Goal: Find specific page/section: Find specific page/section

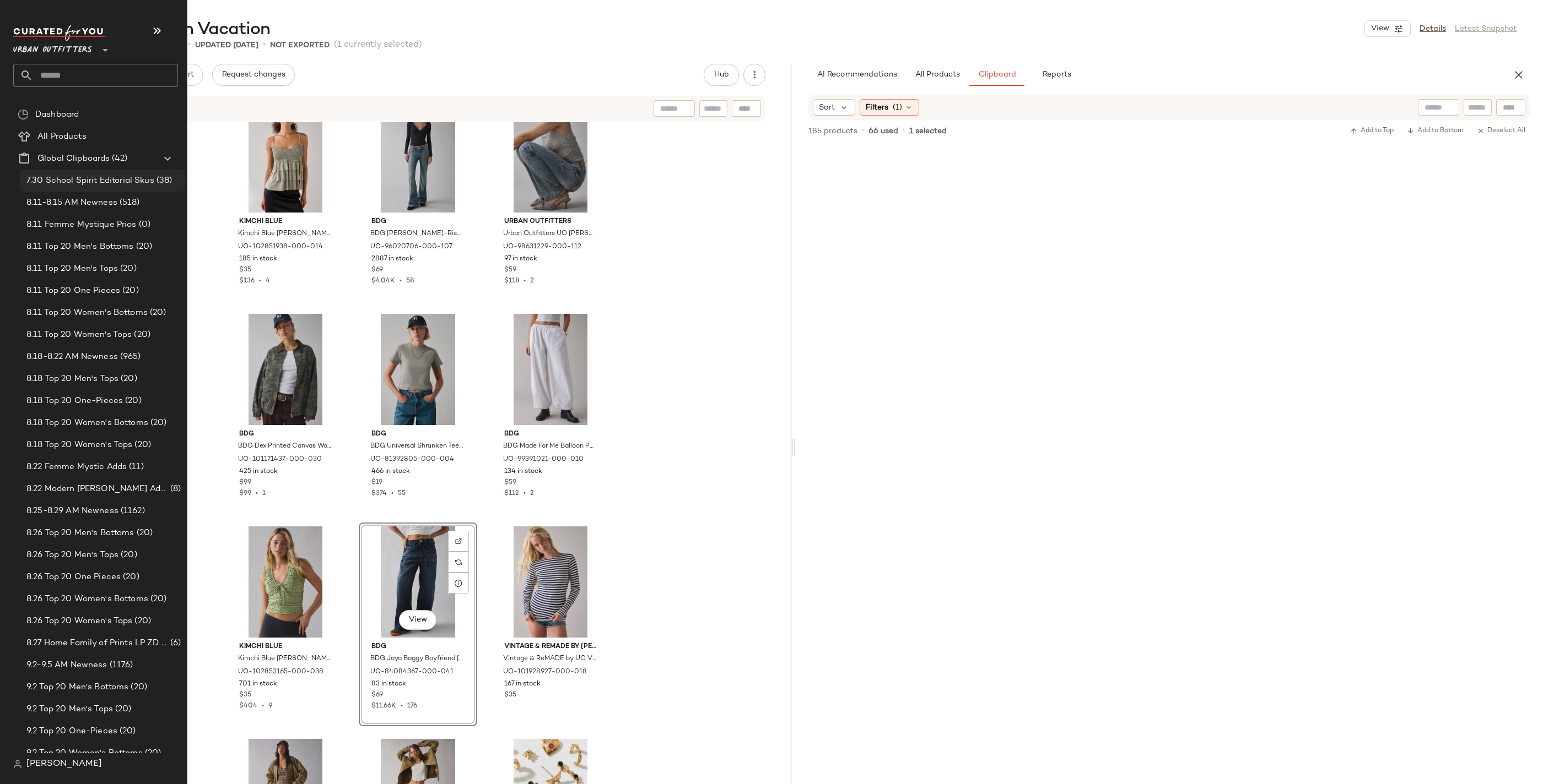
scroll to position [1114, 0]
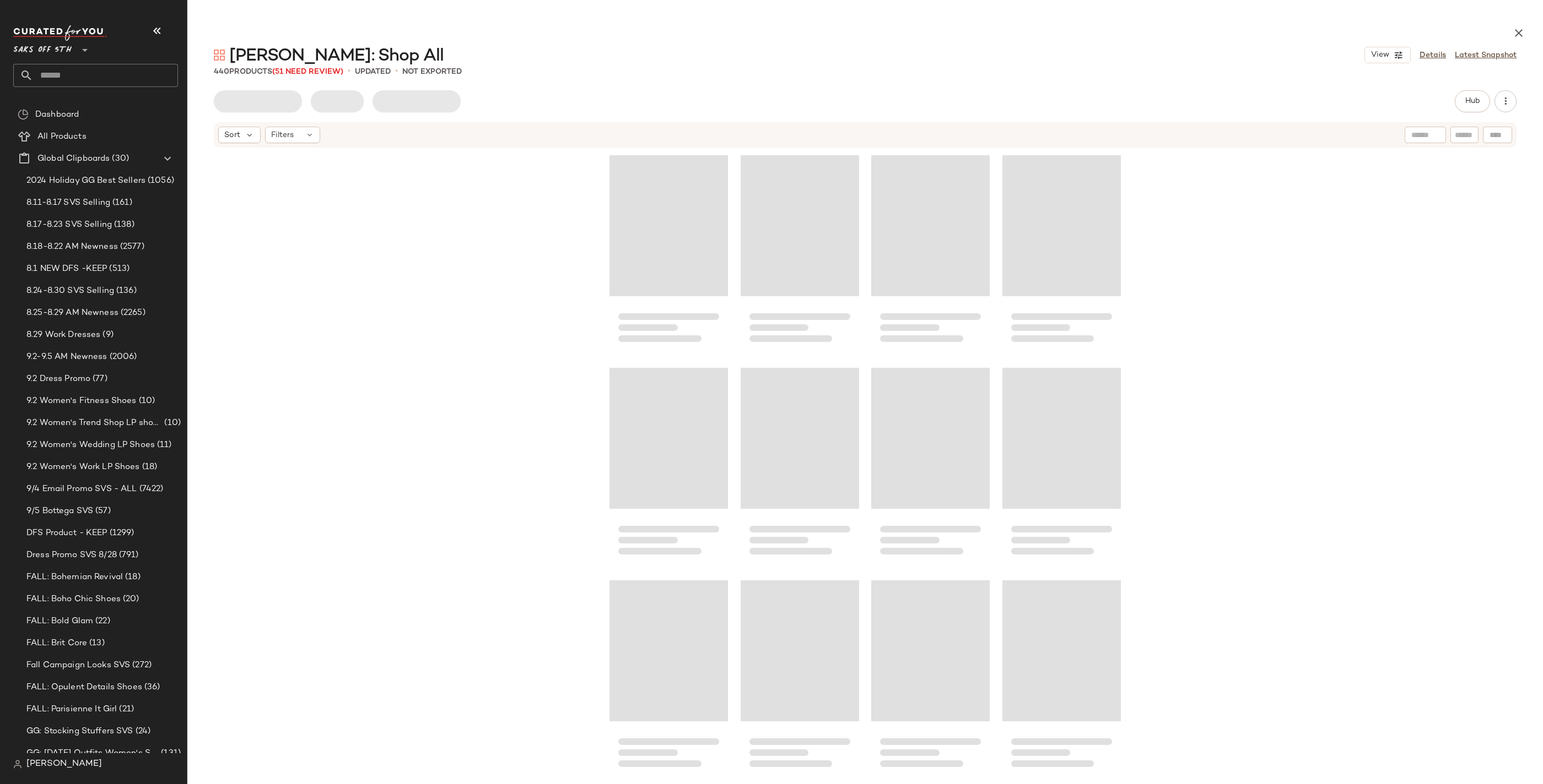
click at [60, 49] on span "Saks OFF 5TH" at bounding box center [42, 47] width 59 height 20
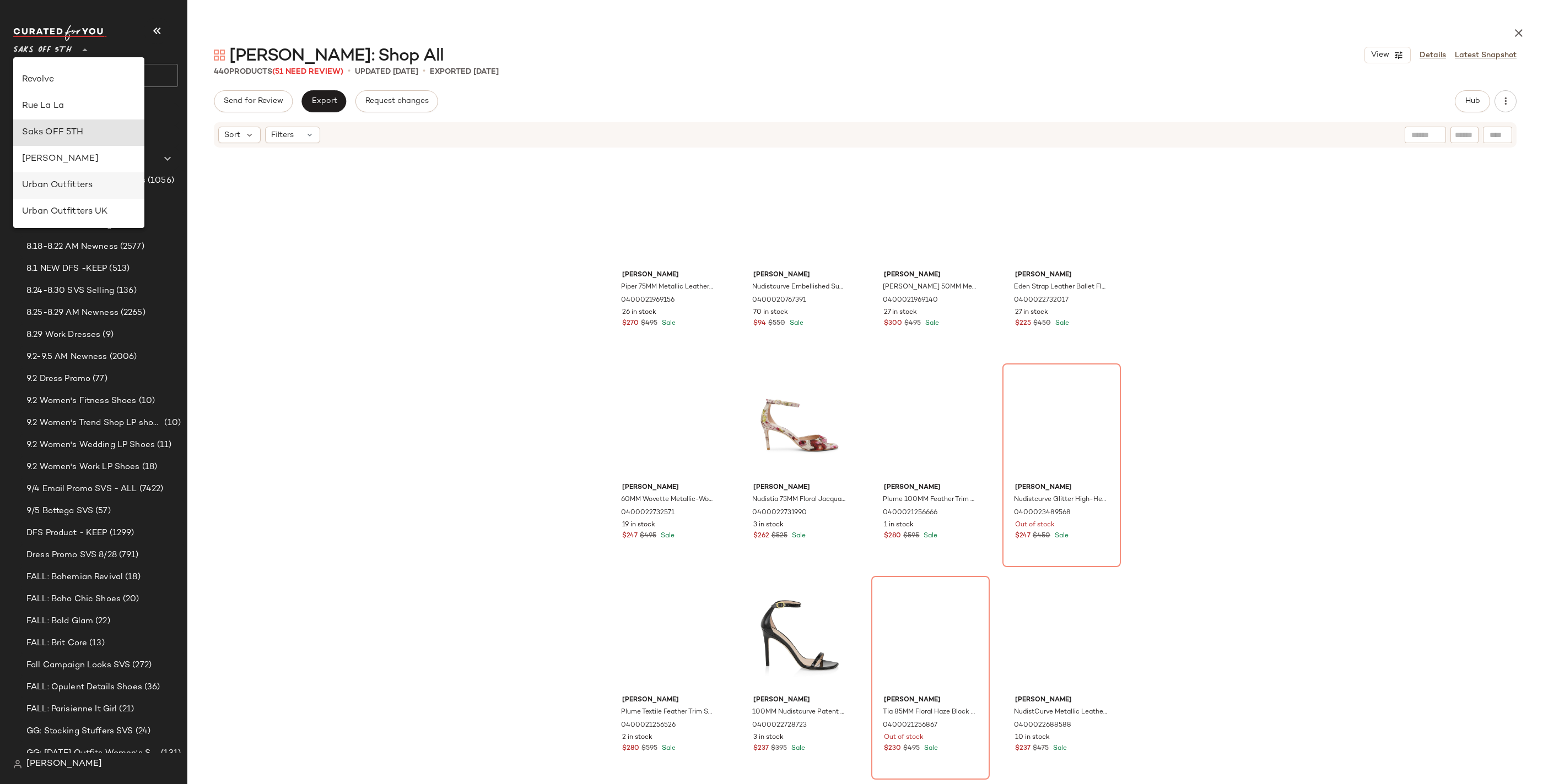
scroll to position [523, 0]
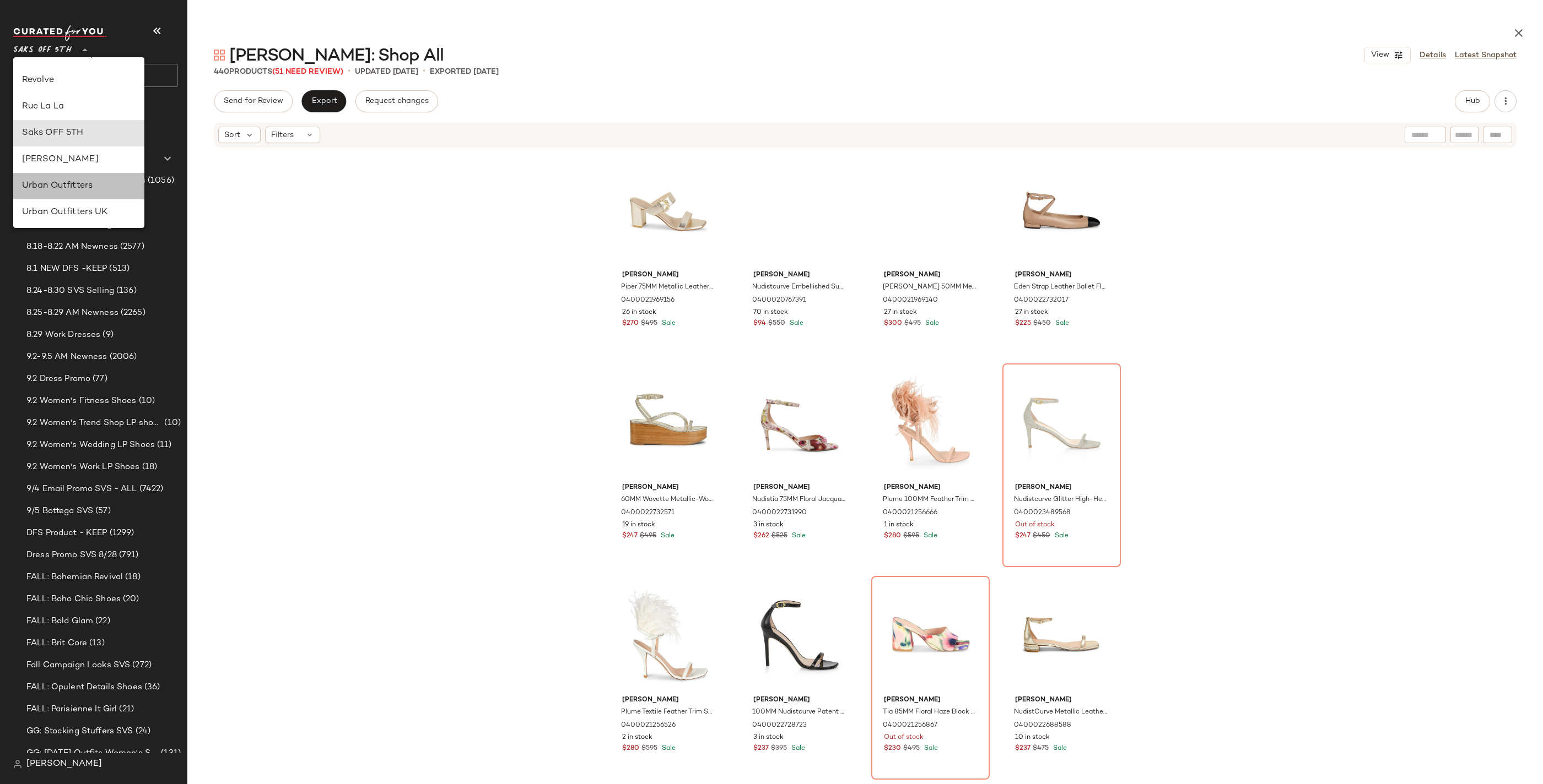
click at [81, 193] on div "Urban Outfitters" at bounding box center [78, 186] width 113 height 13
type input "**"
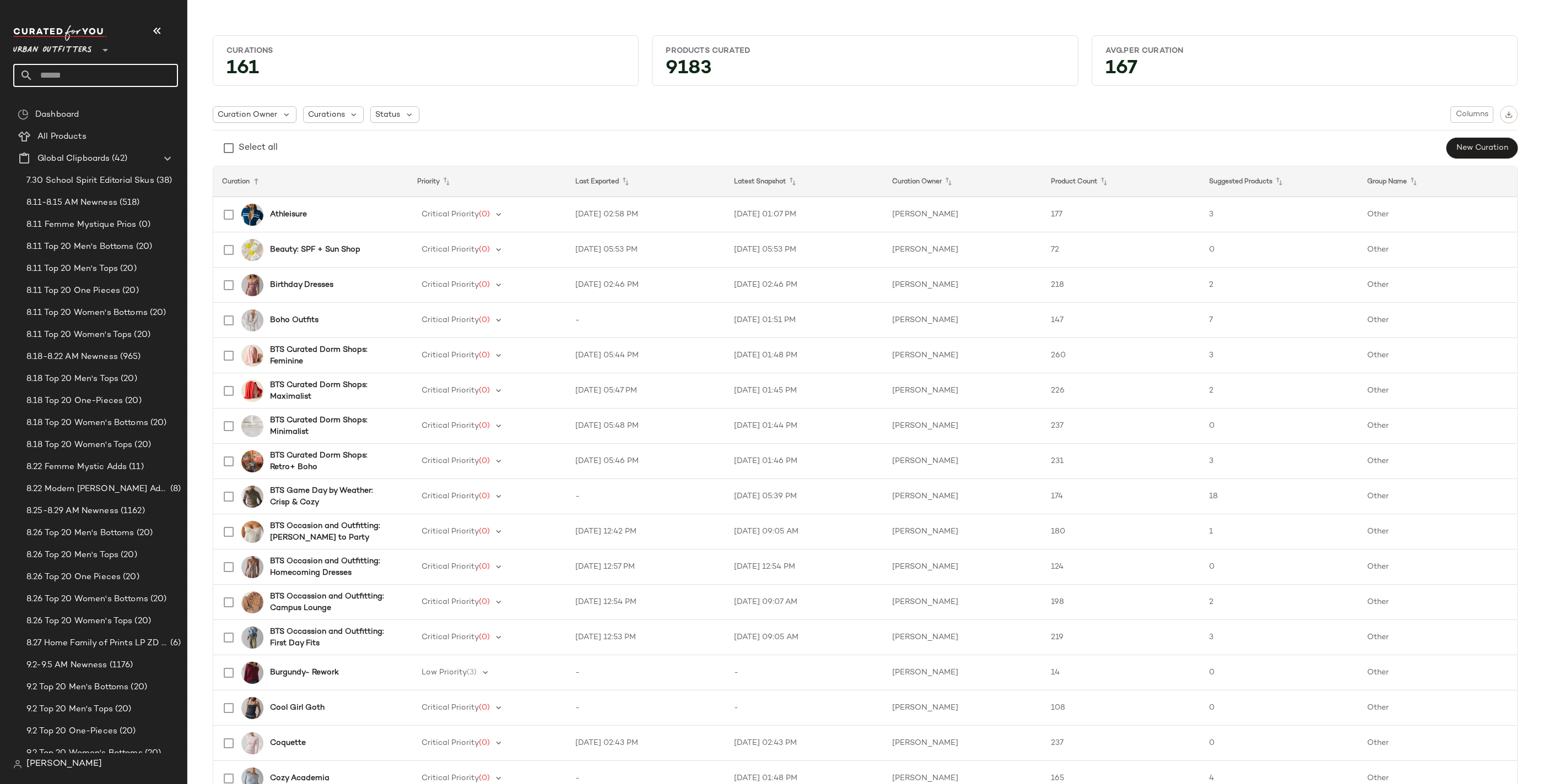
click at [110, 73] on input "text" at bounding box center [105, 75] width 145 height 23
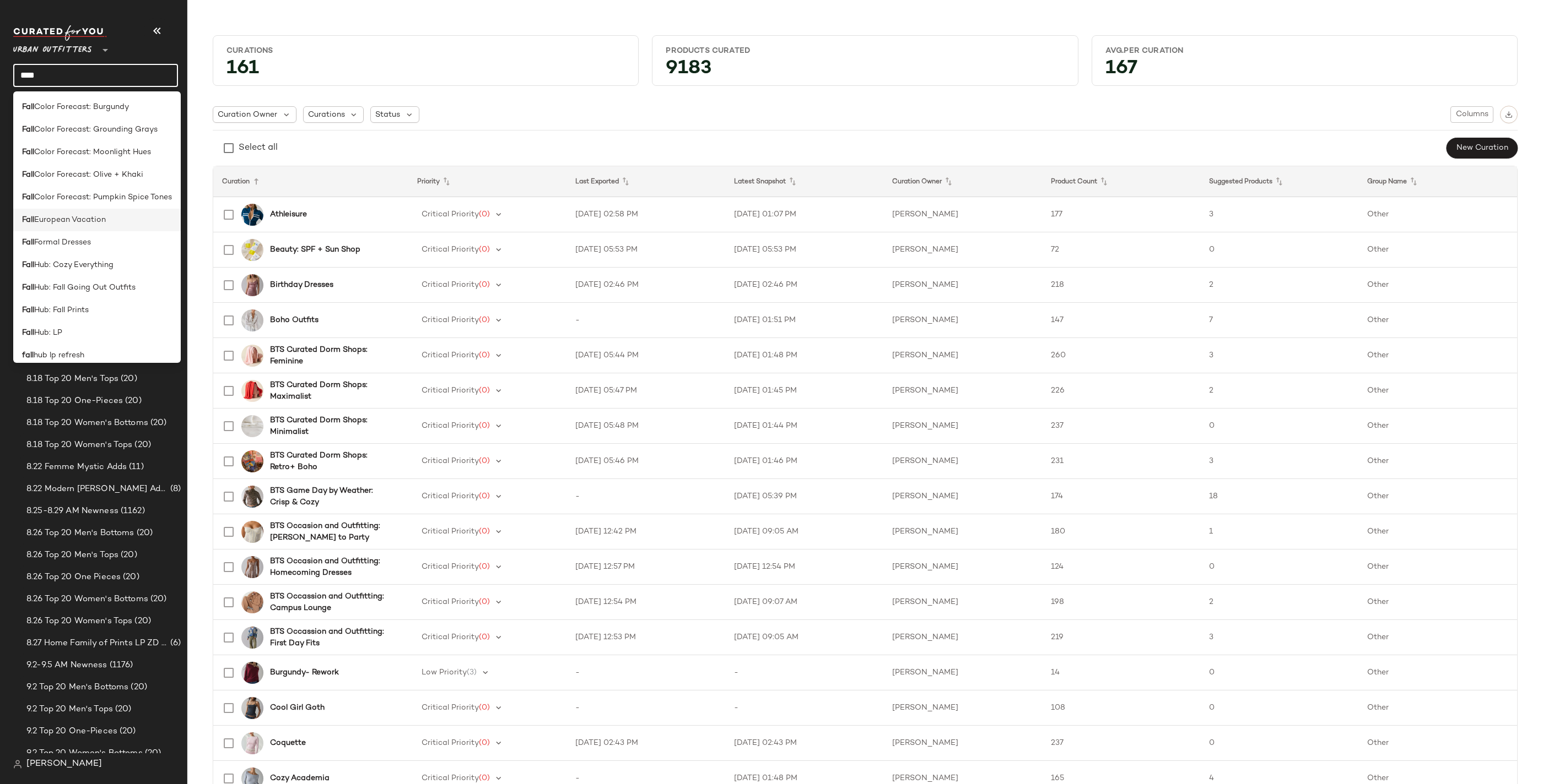
type input "****"
click at [114, 216] on div "Fall European Vacation" at bounding box center [97, 219] width 150 height 11
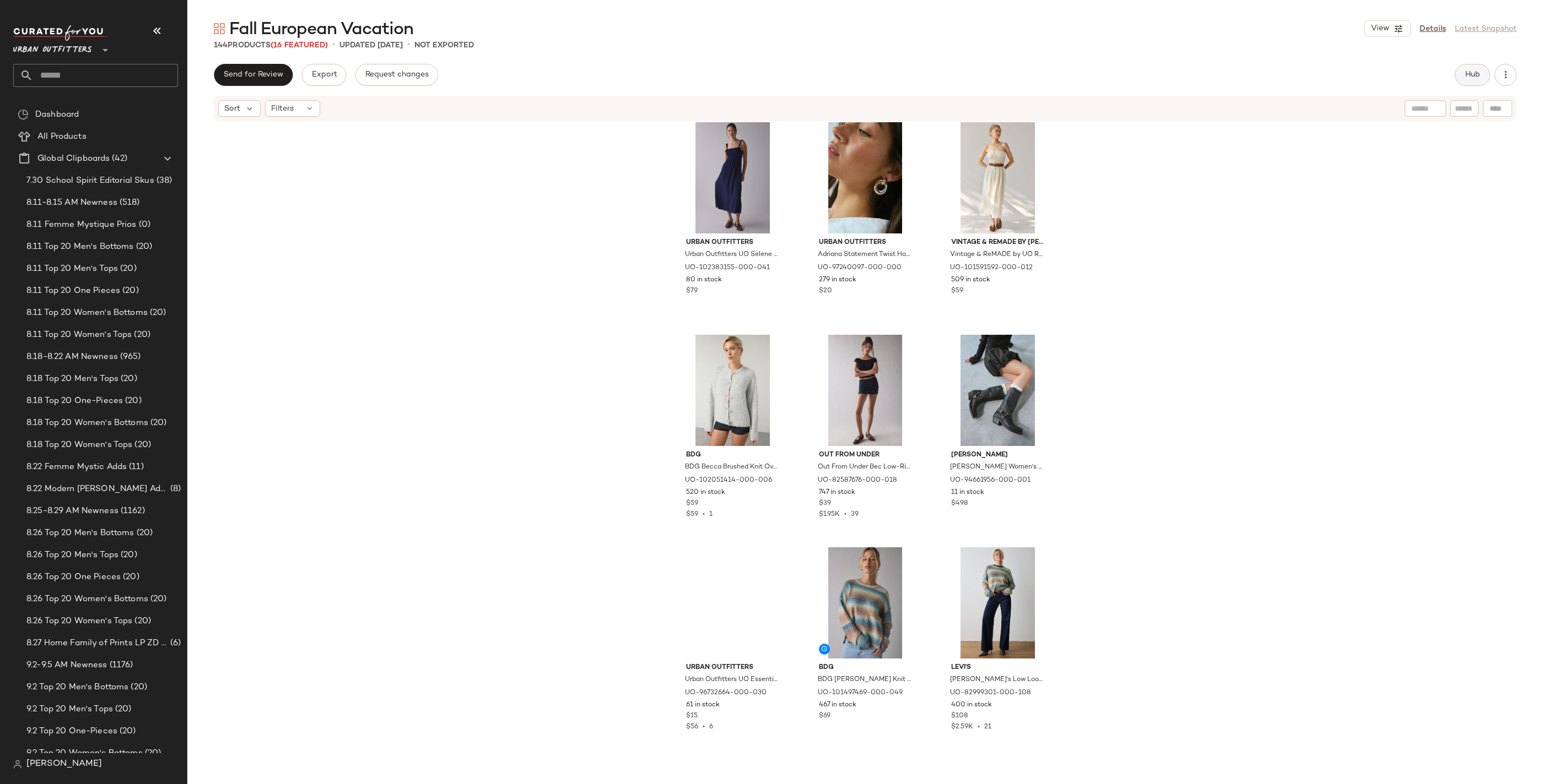
scroll to position [4935, 0]
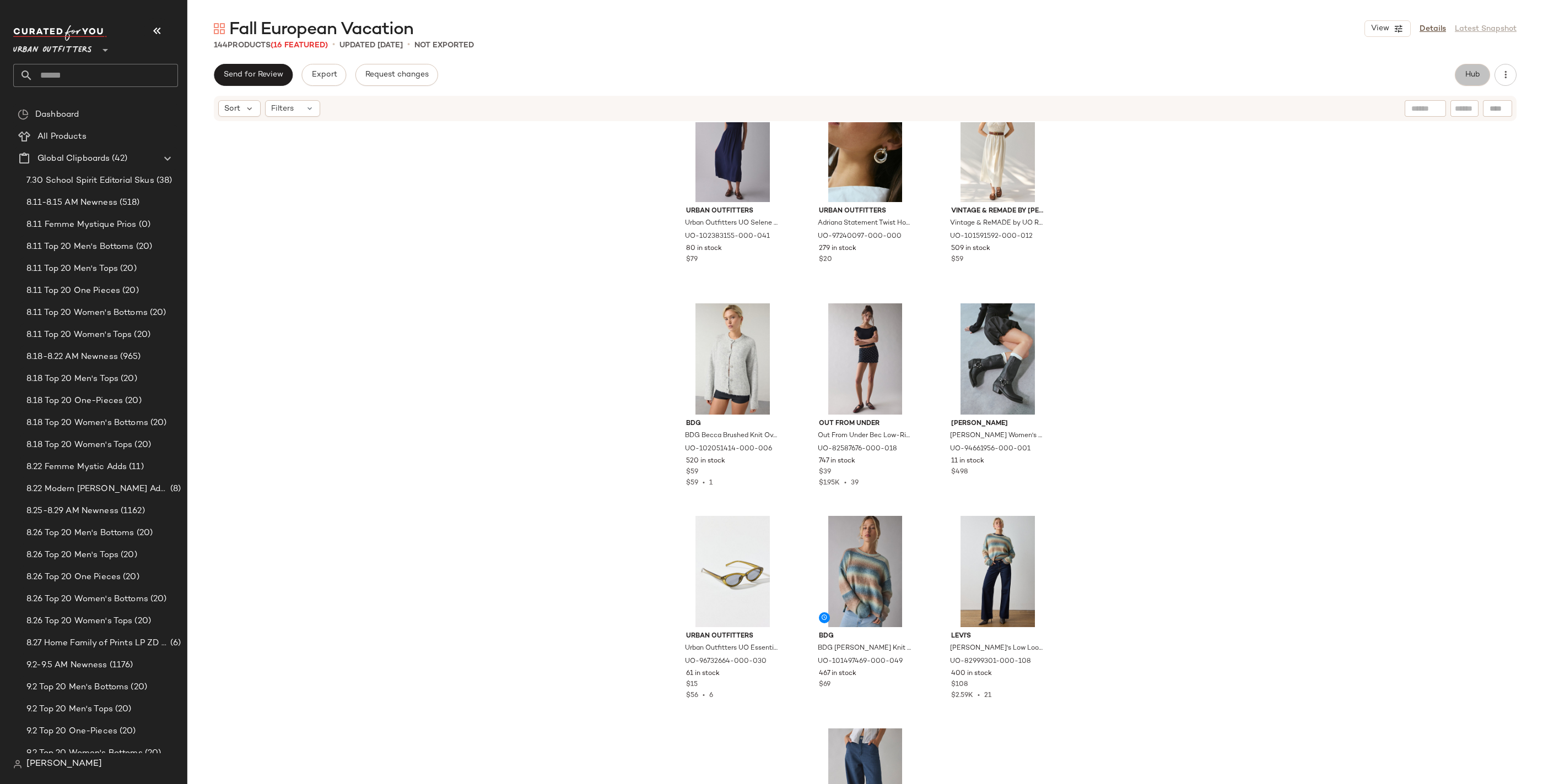
click at [1468, 73] on span "Hub" at bounding box center [1472, 75] width 15 height 9
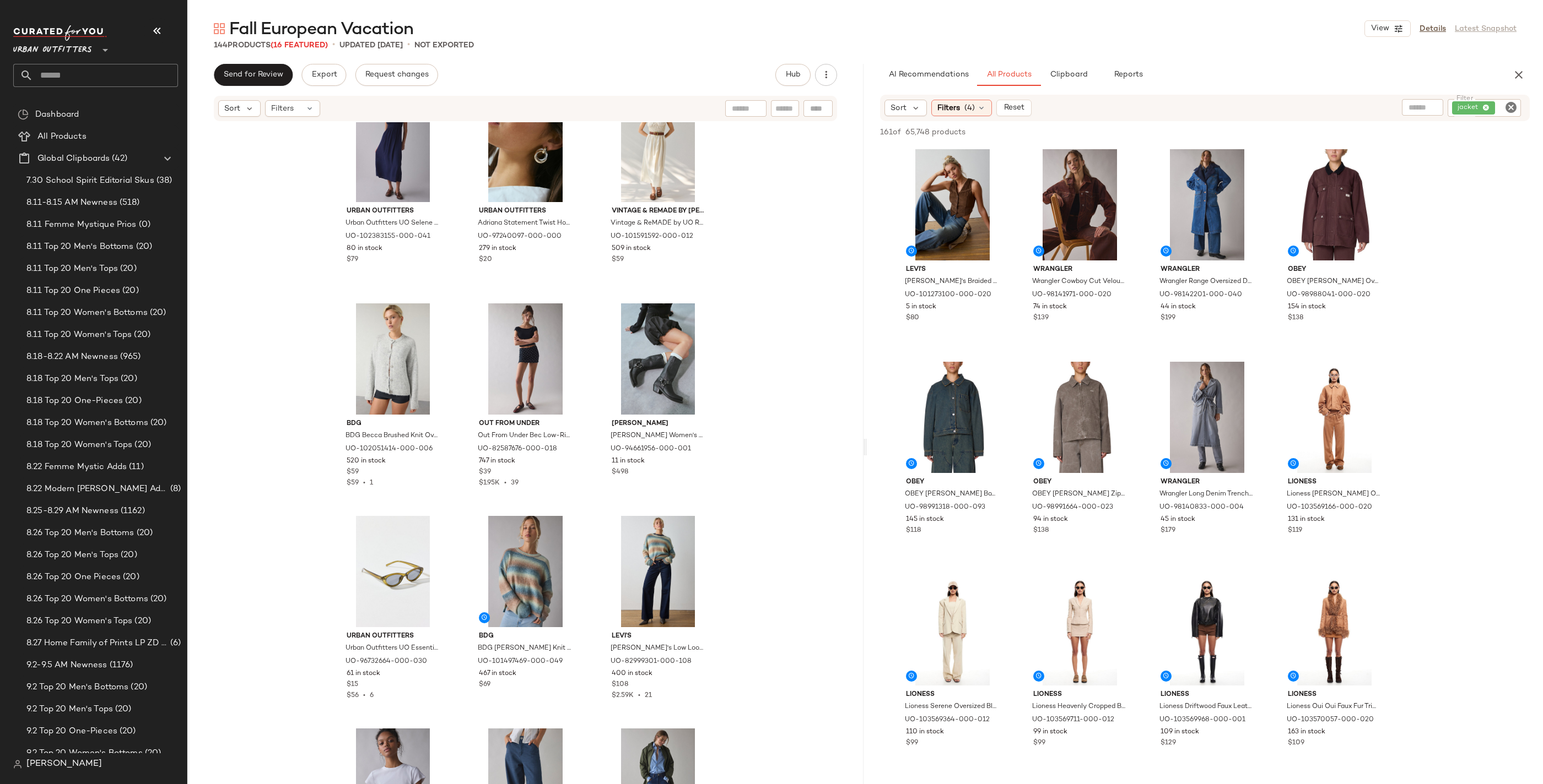
click at [1508, 107] on icon "Clear Filter" at bounding box center [1510, 107] width 13 height 13
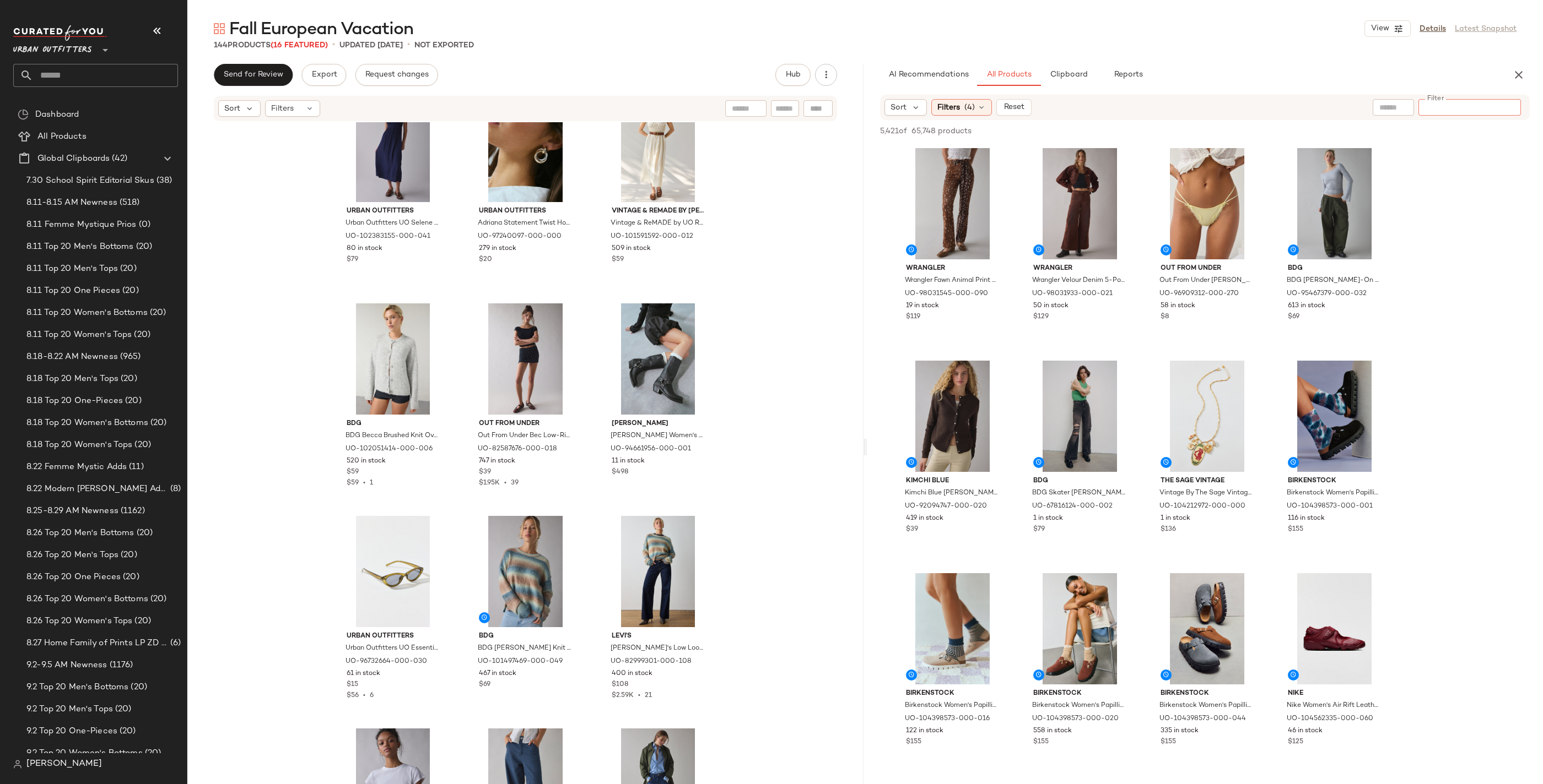
click at [948, 116] on div "Sort Filters (4) Reset Filter Filter" at bounding box center [1204, 107] width 650 height 25
click at [955, 109] on span "Filters" at bounding box center [949, 107] width 23 height 11
